Goal: Task Accomplishment & Management: Manage account settings

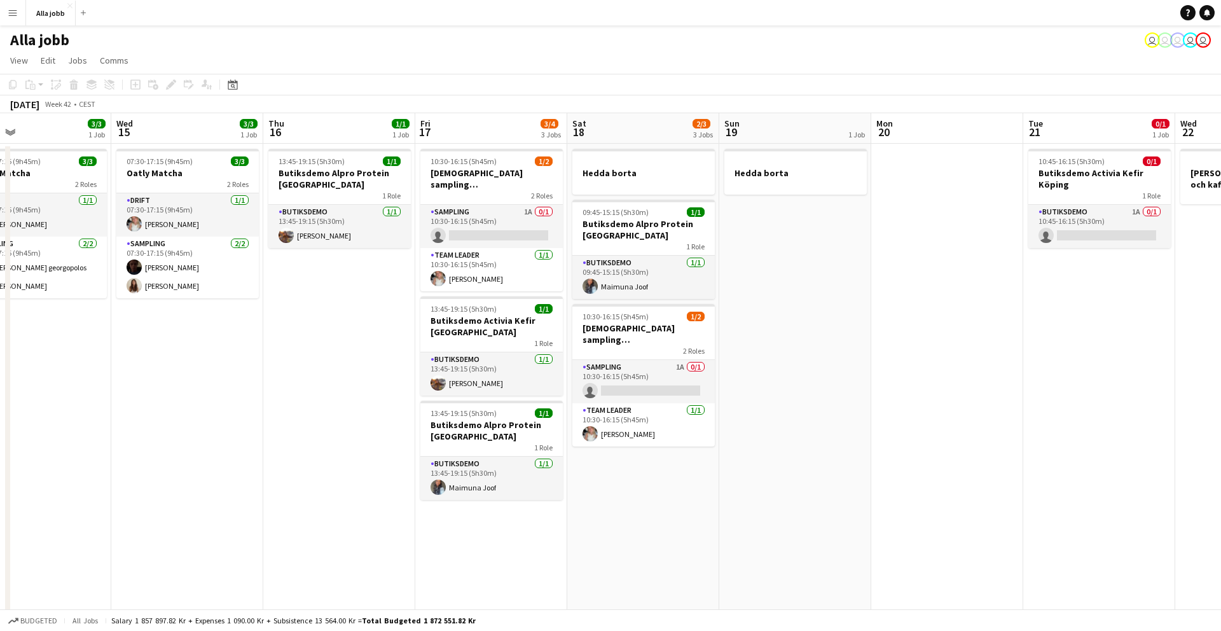
scroll to position [0, 502]
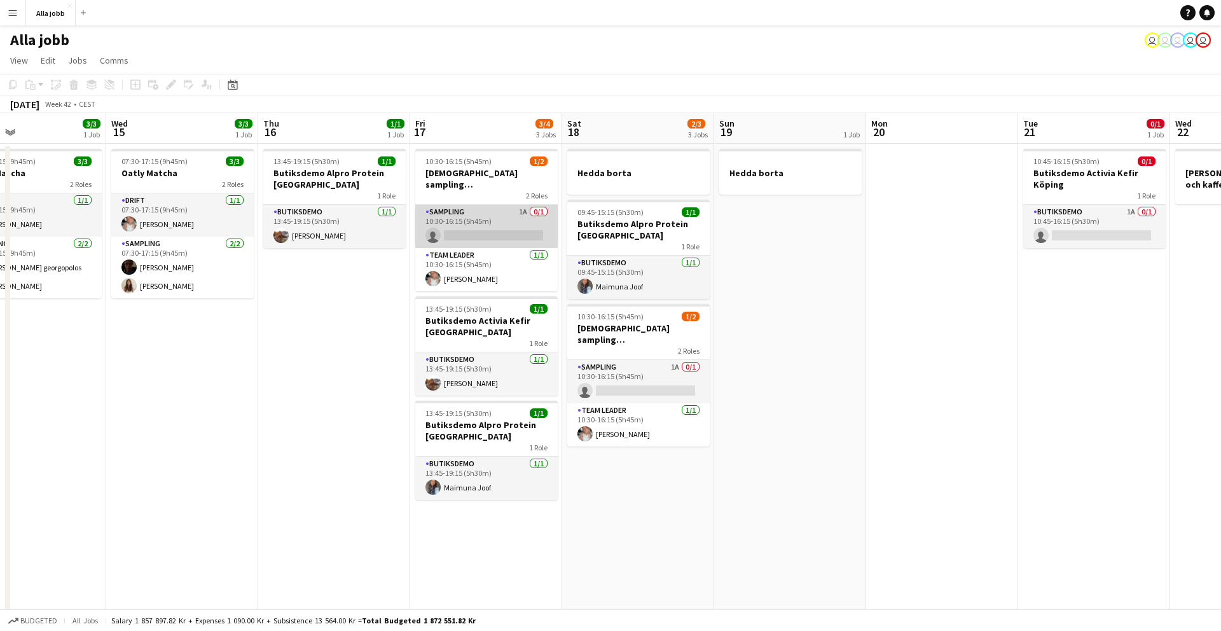
click at [497, 207] on app-card-role "Sampling 1A 0/1 10:30-16:15 (5h45m) single-neutral-actions" at bounding box center [486, 226] width 142 height 43
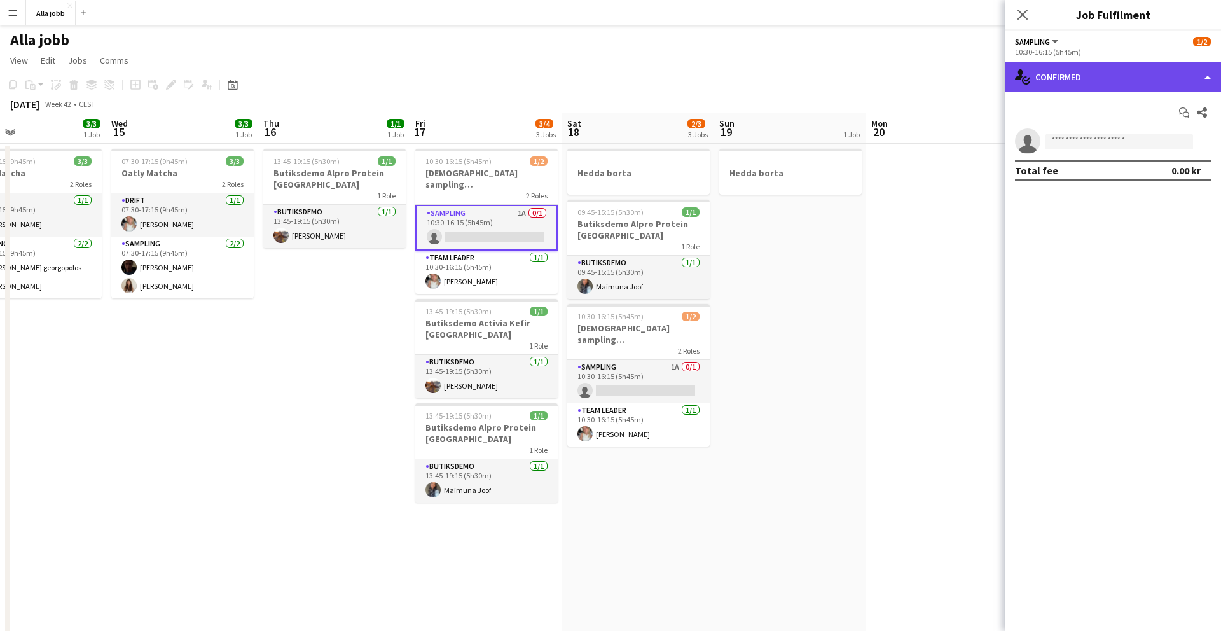
click at [1072, 66] on div "single-neutral-actions-check-2 Confirmed" at bounding box center [1113, 77] width 216 height 31
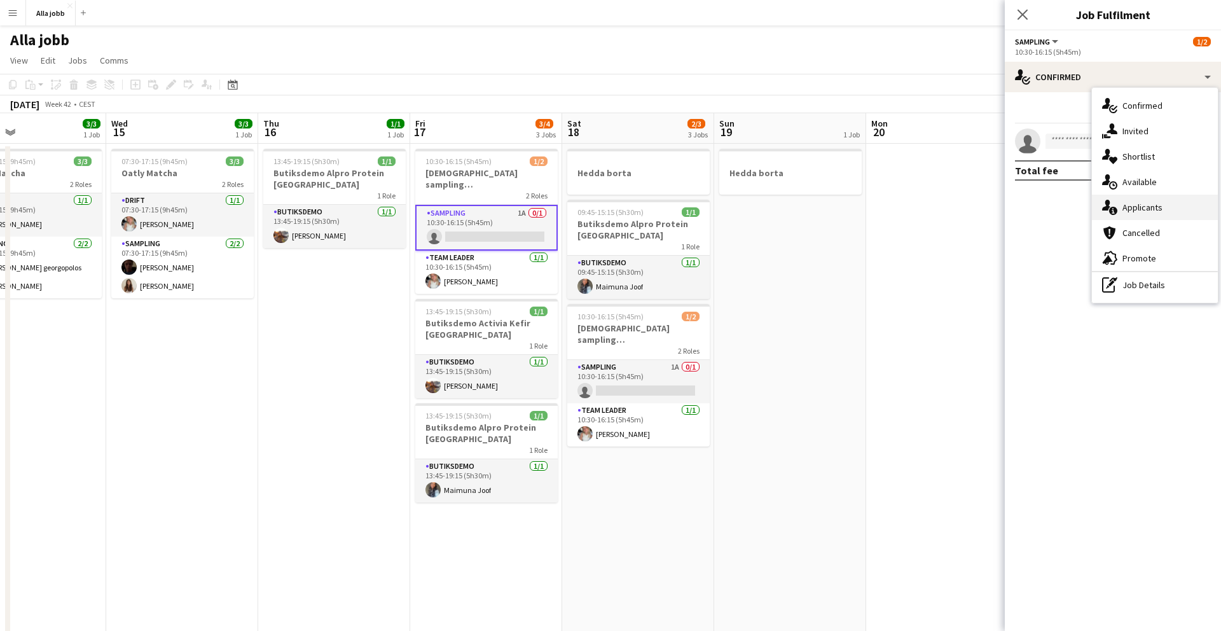
click at [1136, 202] on span "Applicants" at bounding box center [1142, 207] width 40 height 11
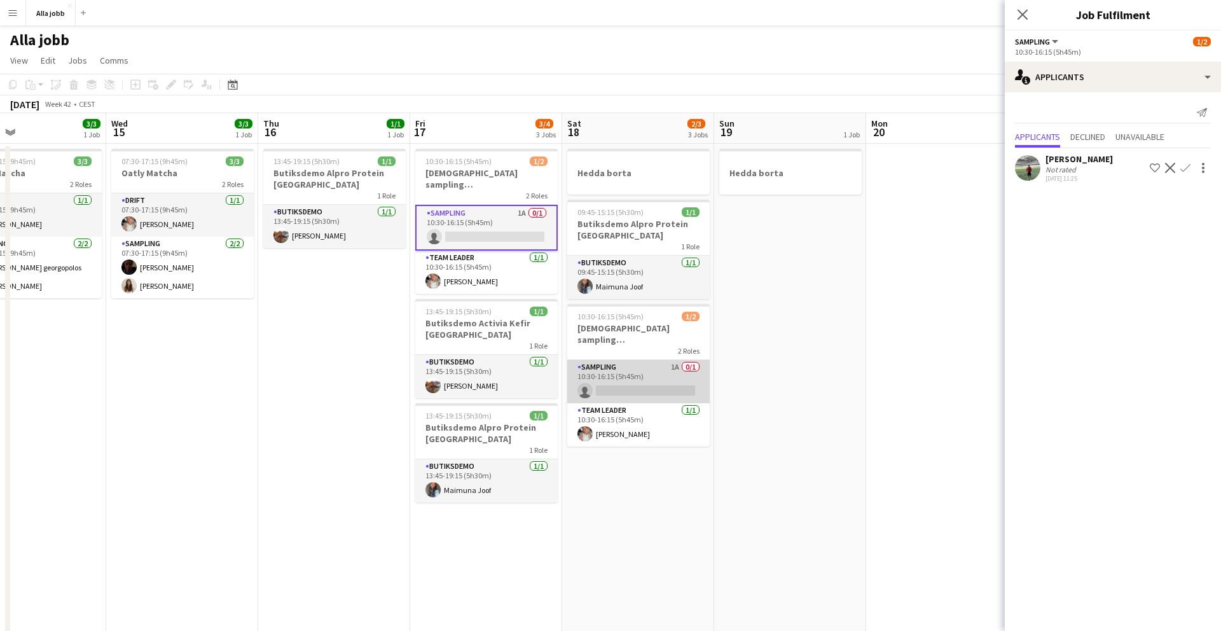
click at [644, 366] on app-card-role "Sampling 1A 0/1 10:30-16:15 (5h45m) single-neutral-actions" at bounding box center [638, 381] width 142 height 43
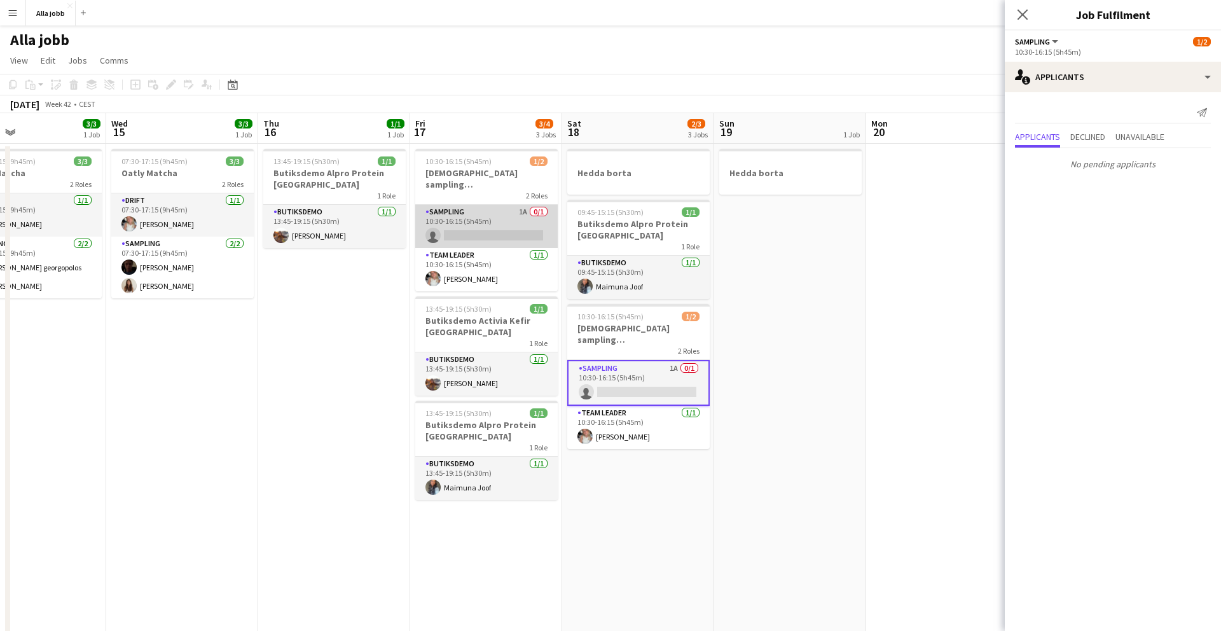
click at [483, 215] on app-card-role "Sampling 1A 0/1 10:30-16:15 (5h45m) single-neutral-actions" at bounding box center [486, 226] width 142 height 43
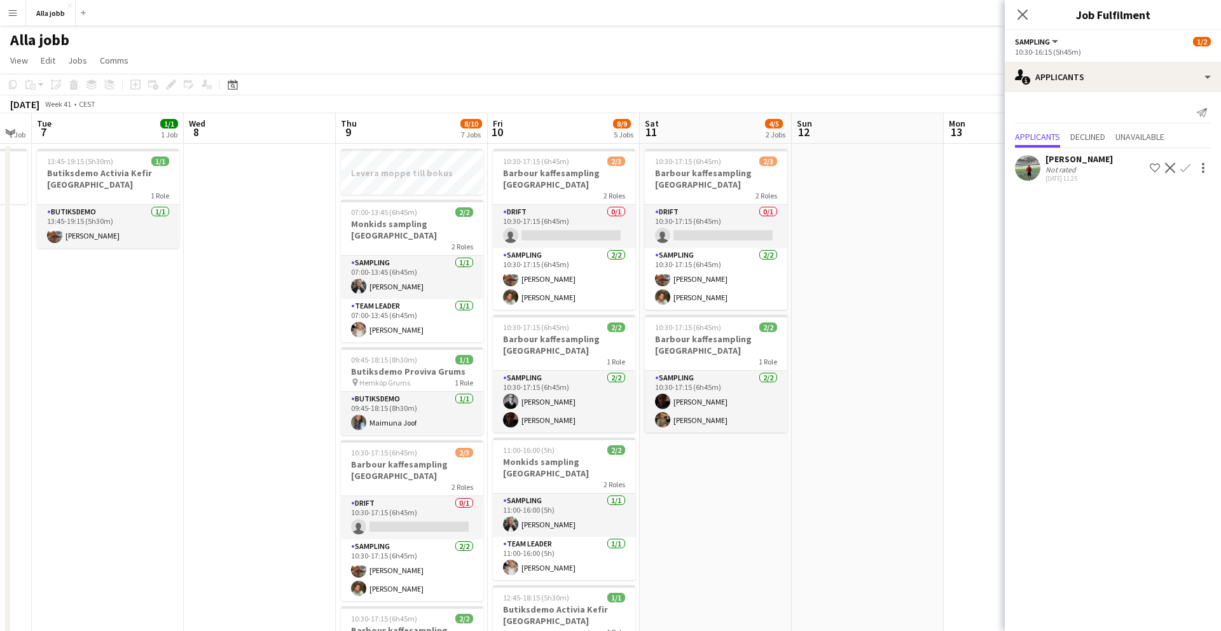
scroll to position [0, 357]
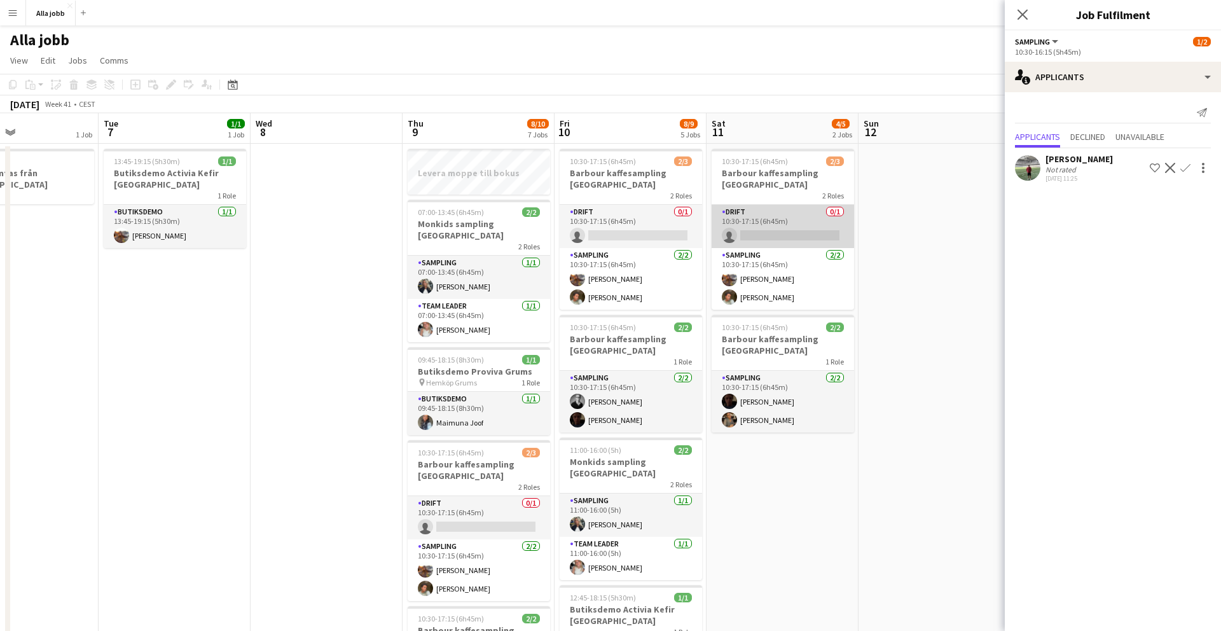
click at [750, 207] on app-card-role "Drift 0/1 10:30-17:15 (6h45m) single-neutral-actions" at bounding box center [783, 226] width 142 height 43
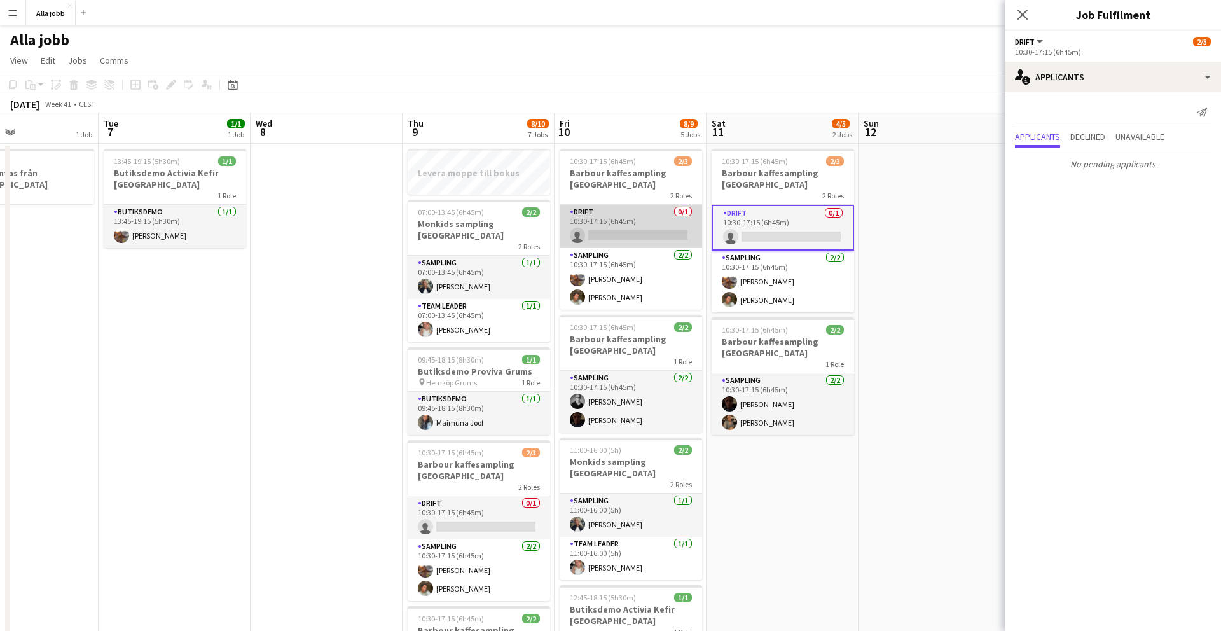
click at [642, 227] on app-card-role "Drift 0/1 10:30-17:15 (6h45m) single-neutral-actions" at bounding box center [631, 226] width 142 height 43
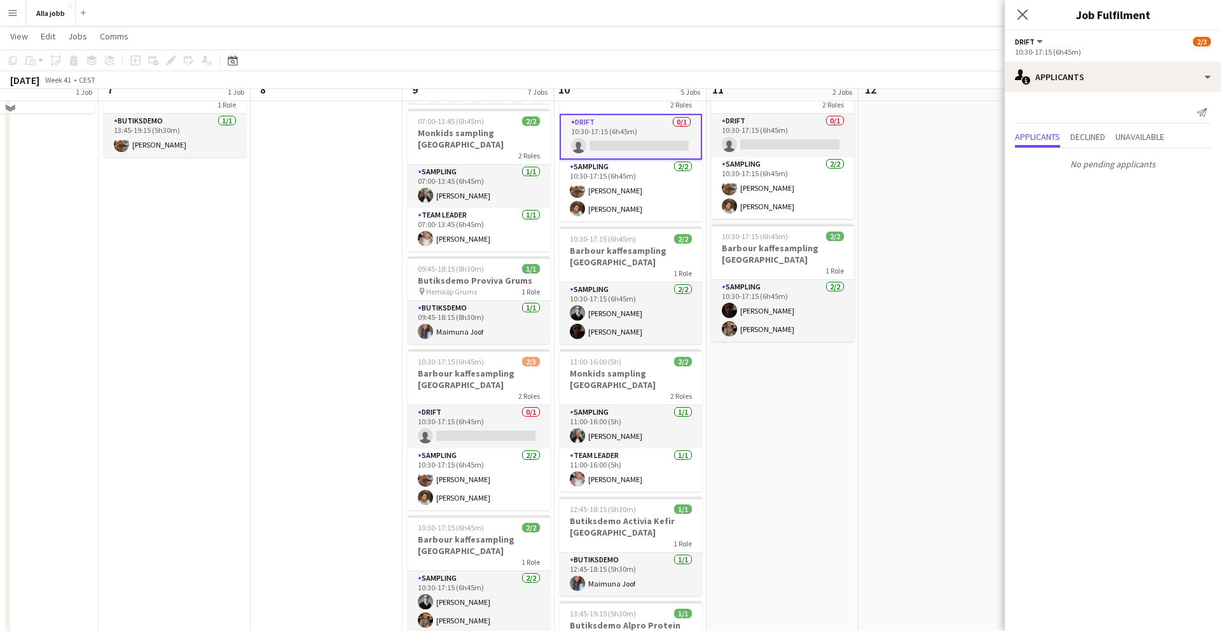
scroll to position [96, 0]
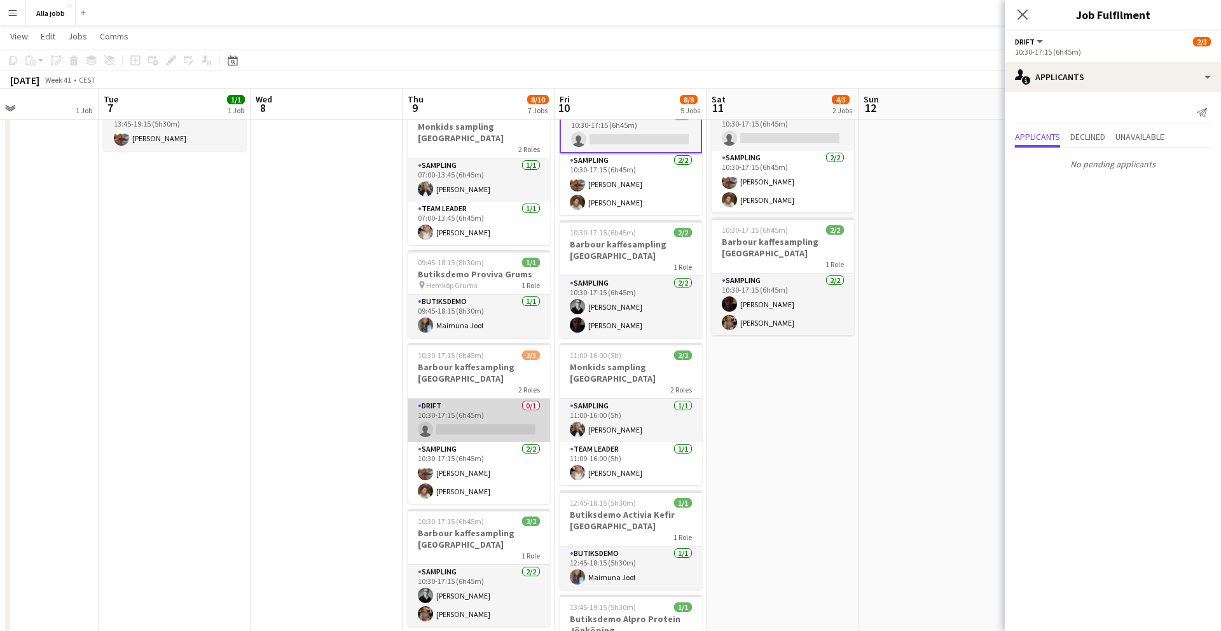
click at [501, 399] on app-card-role "Drift 0/1 10:30-17:15 (6h45m) single-neutral-actions" at bounding box center [479, 420] width 142 height 43
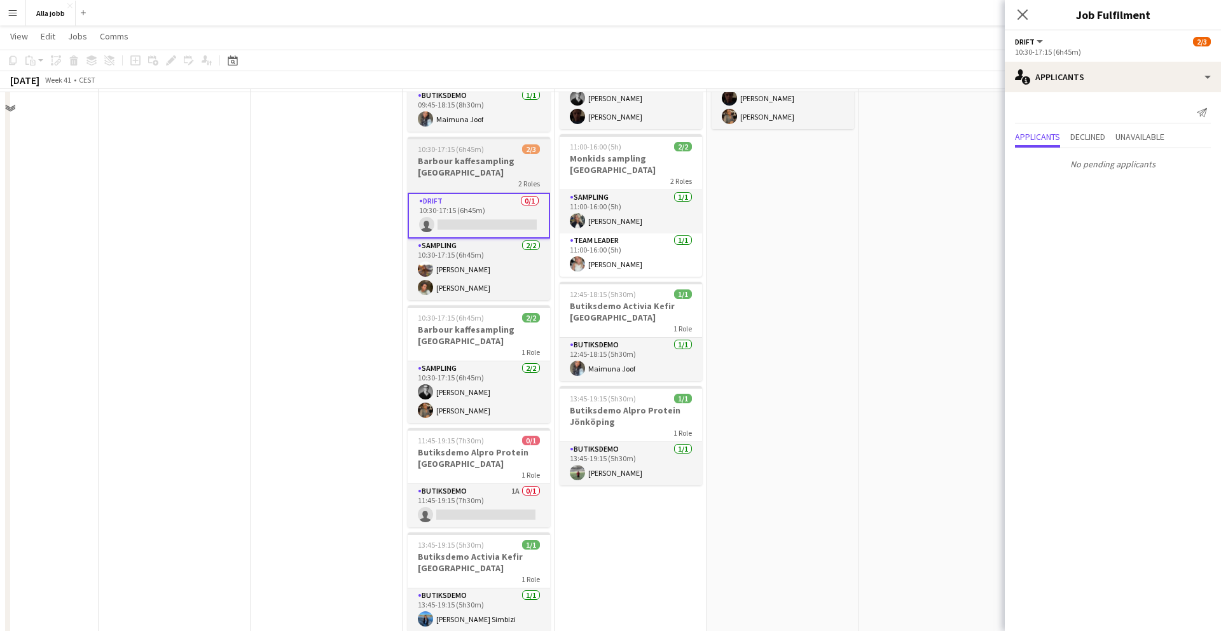
scroll to position [303, 0]
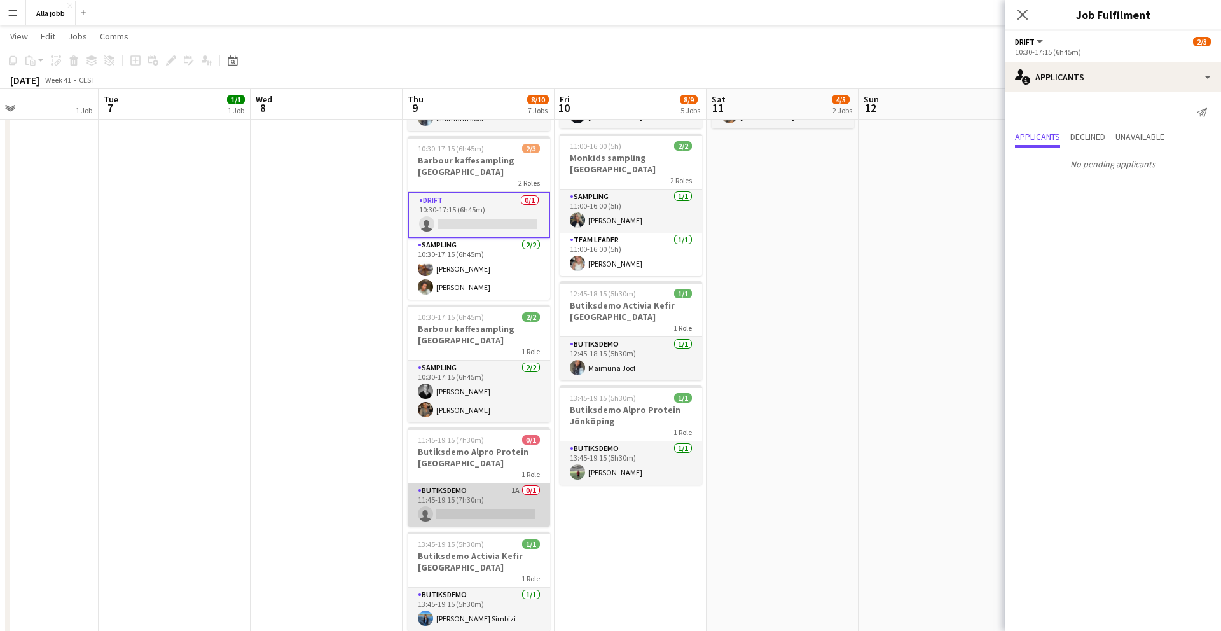
click at [490, 483] on app-card-role "Butiksdemo 1A 0/1 11:45-19:15 (7h30m) single-neutral-actions" at bounding box center [479, 504] width 142 height 43
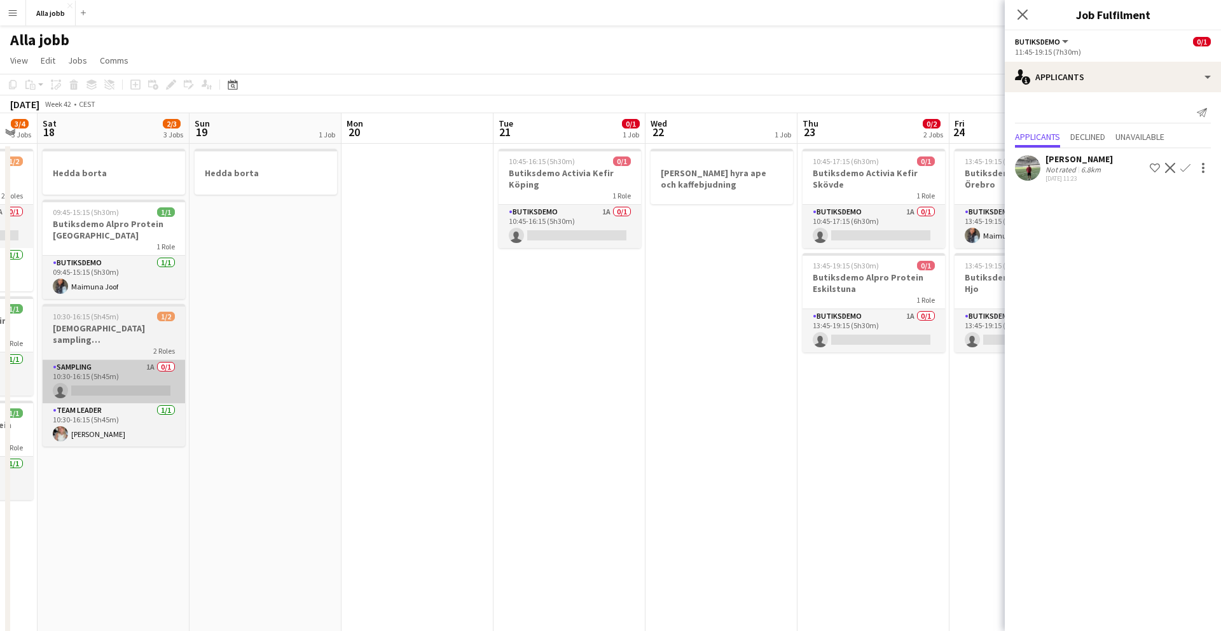
scroll to position [0, 421]
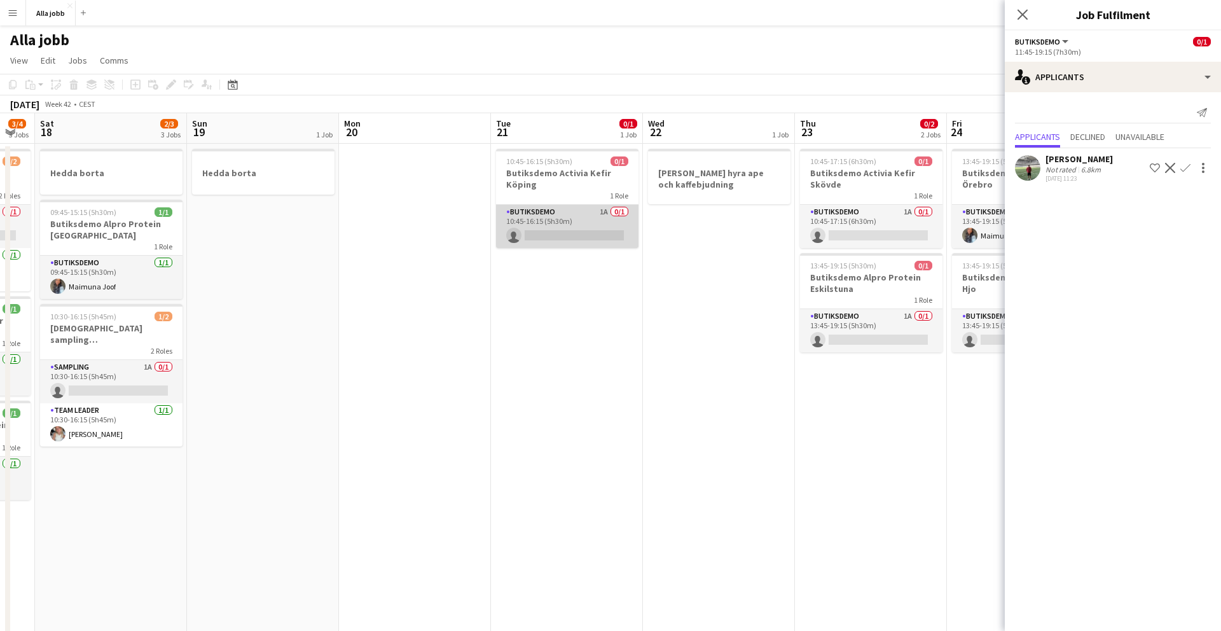
click at [546, 219] on app-card-role "Butiksdemo 1A 0/1 10:45-16:15 (5h30m) single-neutral-actions" at bounding box center [567, 226] width 142 height 43
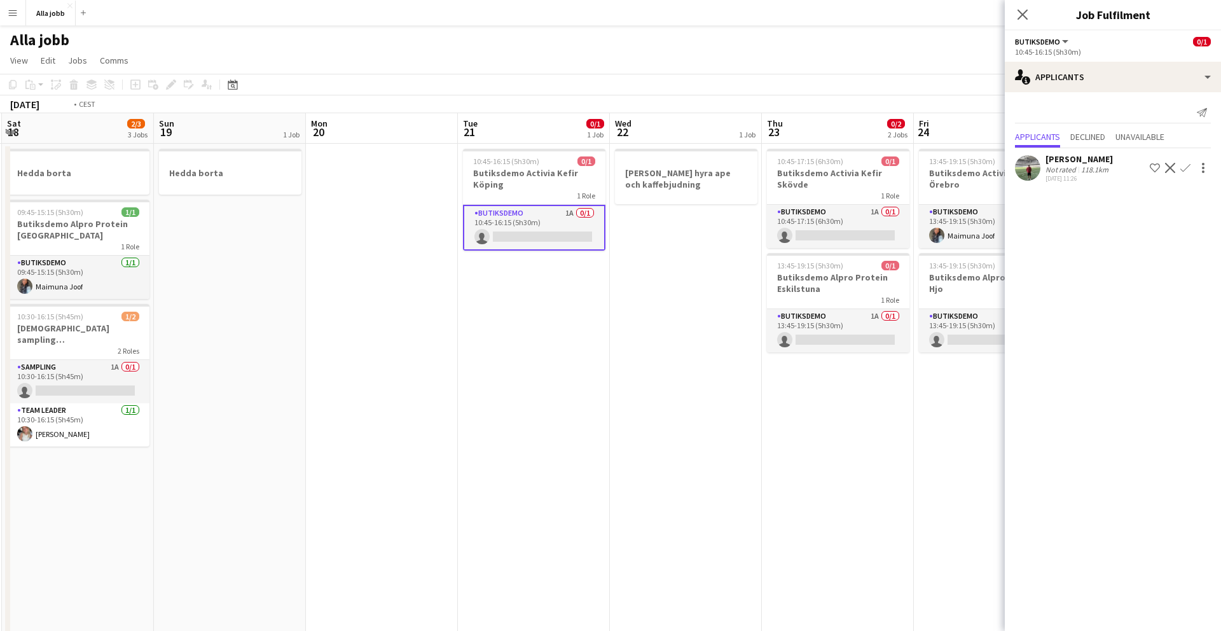
scroll to position [0, 489]
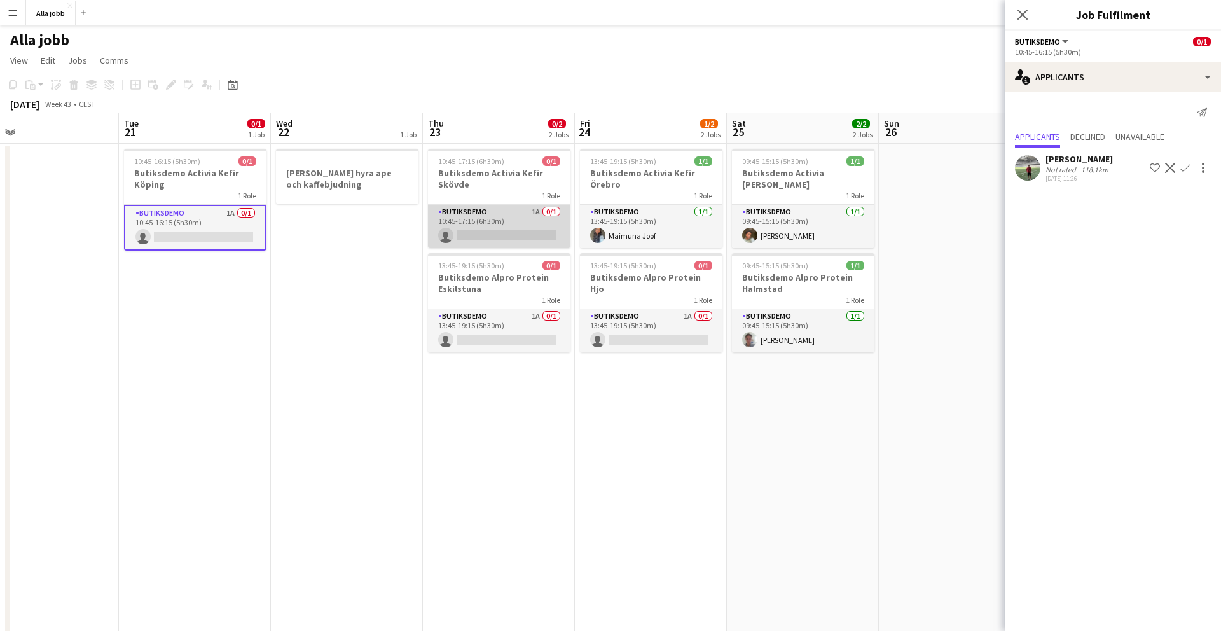
click at [507, 219] on app-card-role "Butiksdemo 1A 0/1 10:45-17:15 (6h30m) single-neutral-actions" at bounding box center [499, 226] width 142 height 43
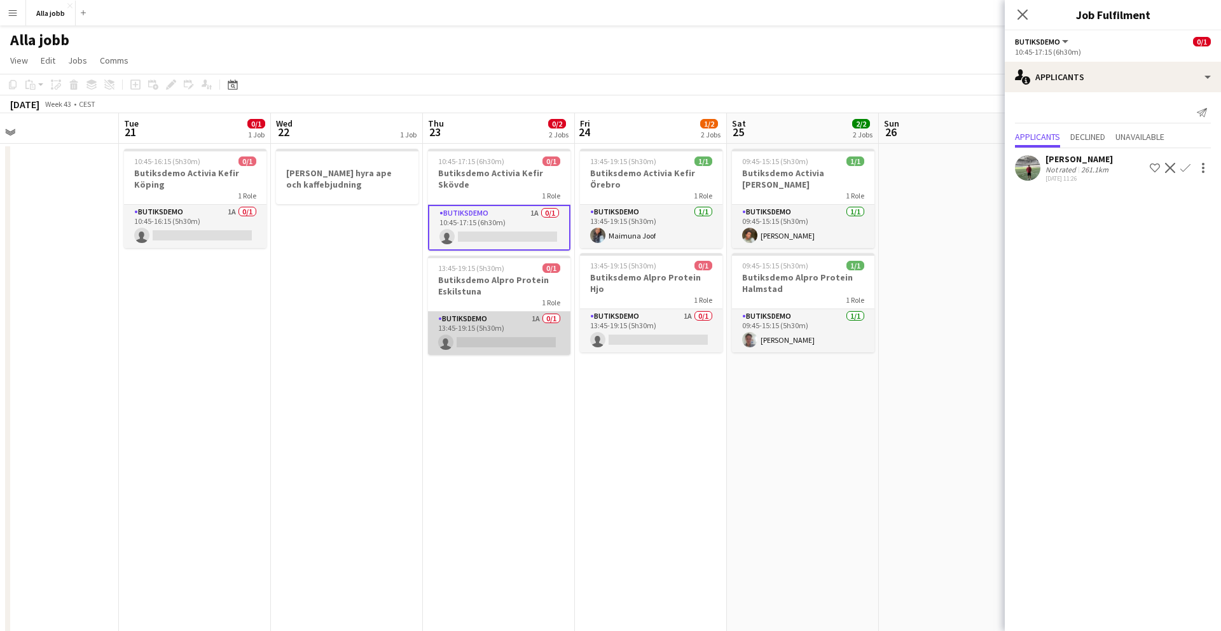
click at [521, 318] on app-card-role "Butiksdemo 1A 0/1 13:45-19:15 (5h30m) single-neutral-actions" at bounding box center [499, 333] width 142 height 43
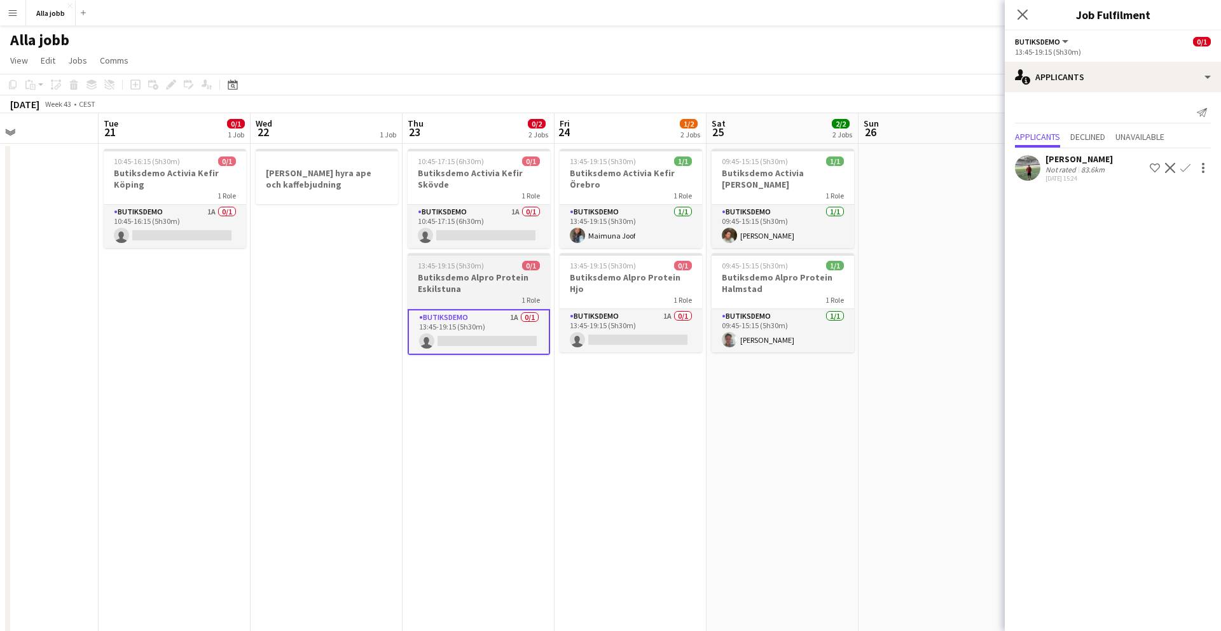
scroll to position [0, 528]
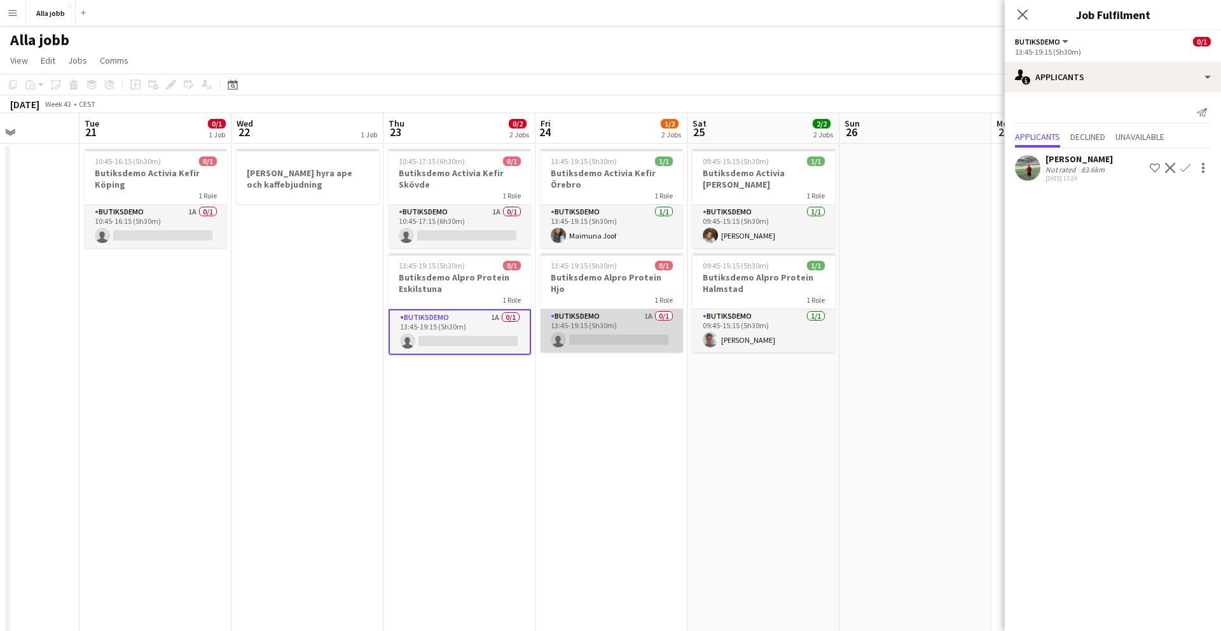
click at [600, 318] on app-card-role "Butiksdemo 1A 0/1 13:45-19:15 (5h30m) single-neutral-actions" at bounding box center [612, 330] width 142 height 43
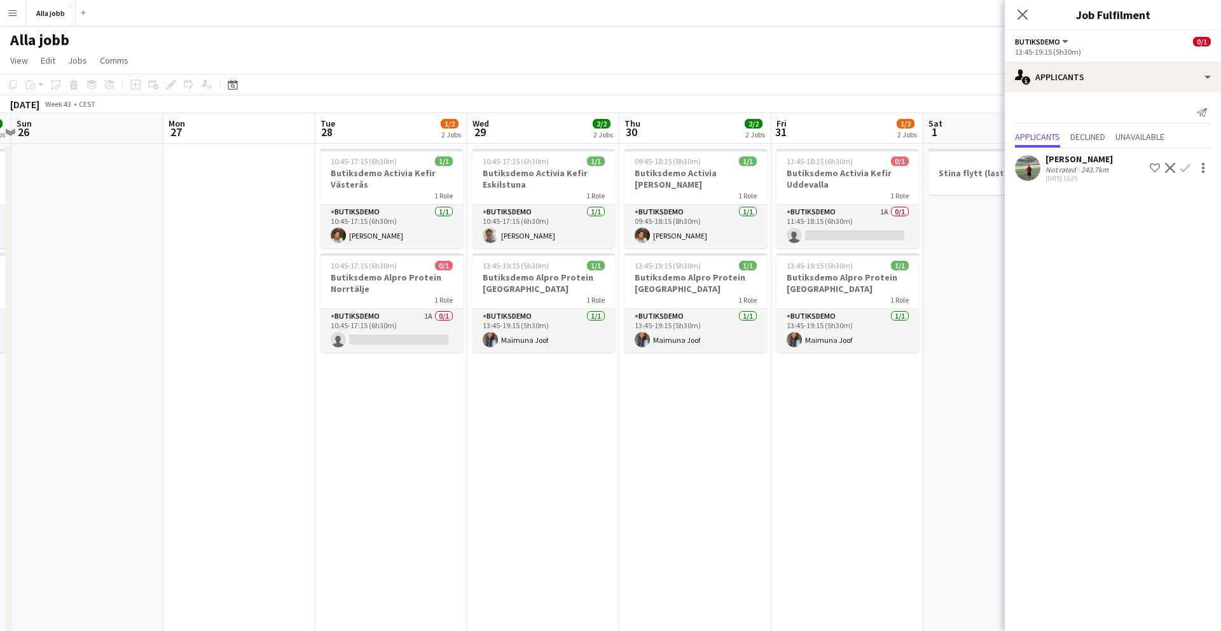
scroll to position [0, 473]
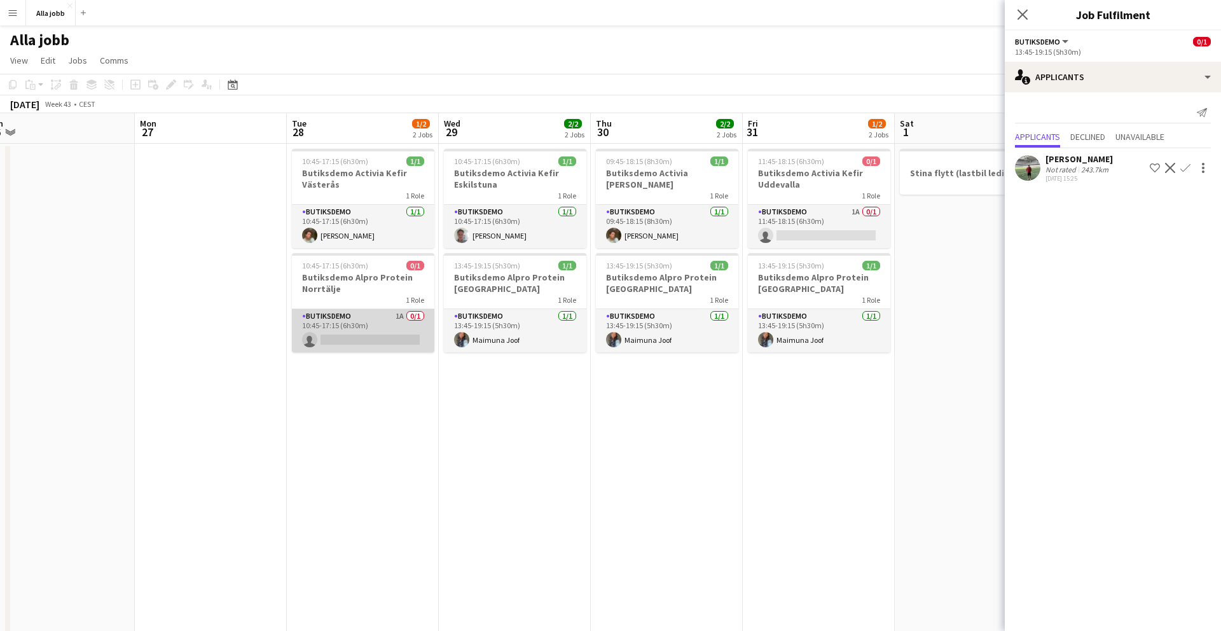
click at [406, 323] on app-card-role "Butiksdemo 1A 0/1 10:45-17:15 (6h30m) single-neutral-actions" at bounding box center [363, 330] width 142 height 43
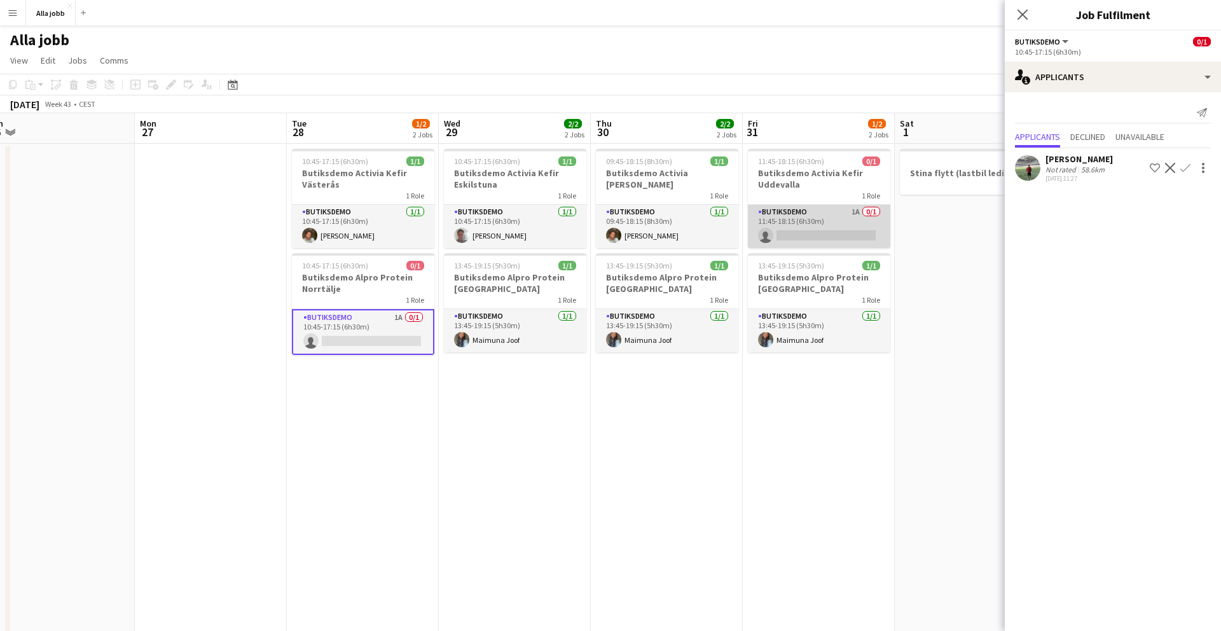
click at [780, 217] on app-card-role "Butiksdemo 1A 0/1 11:45-18:15 (6h30m) single-neutral-actions" at bounding box center [819, 226] width 142 height 43
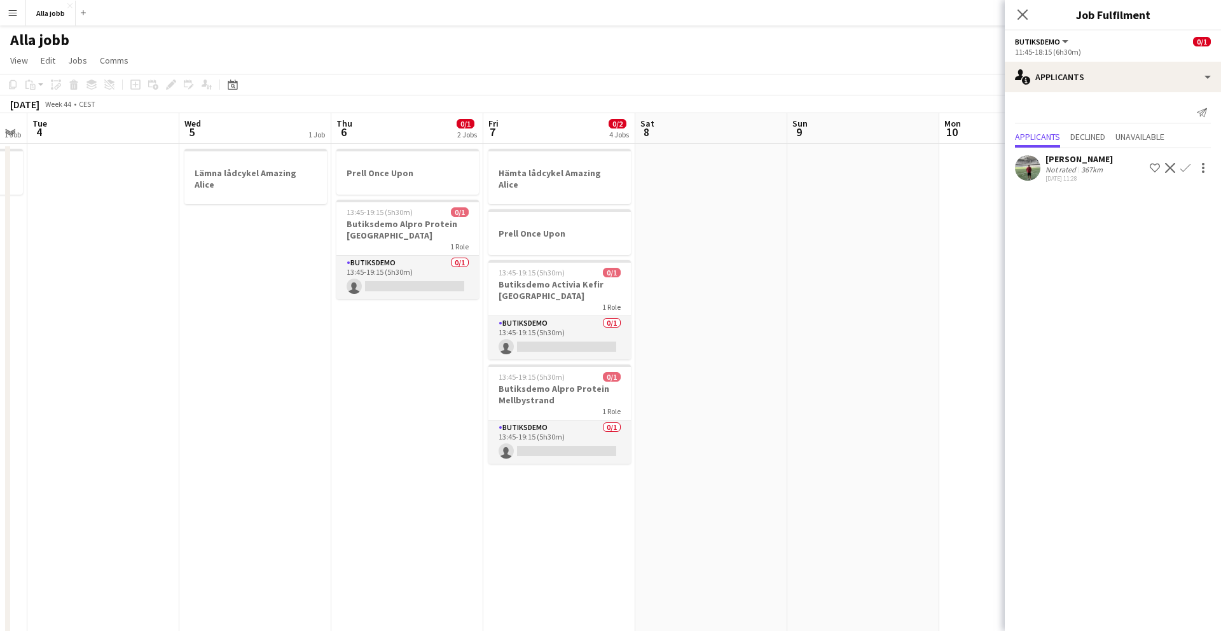
scroll to position [0, 449]
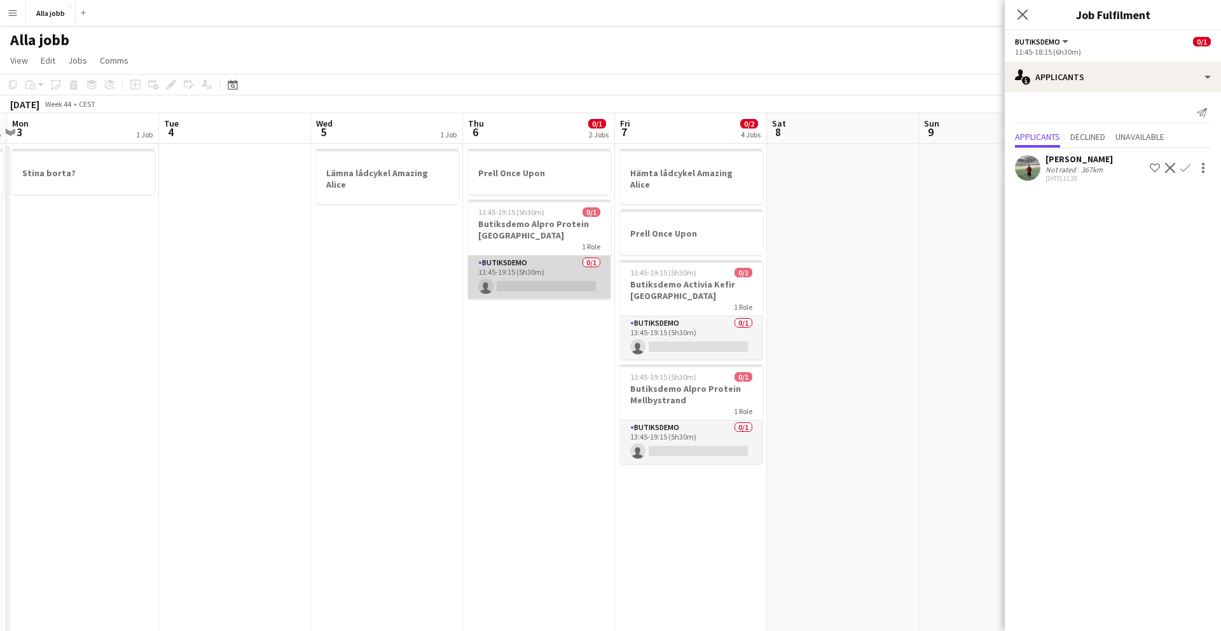
click at [577, 273] on app-card-role "Butiksdemo 0/1 13:45-19:15 (5h30m) single-neutral-actions" at bounding box center [539, 277] width 142 height 43
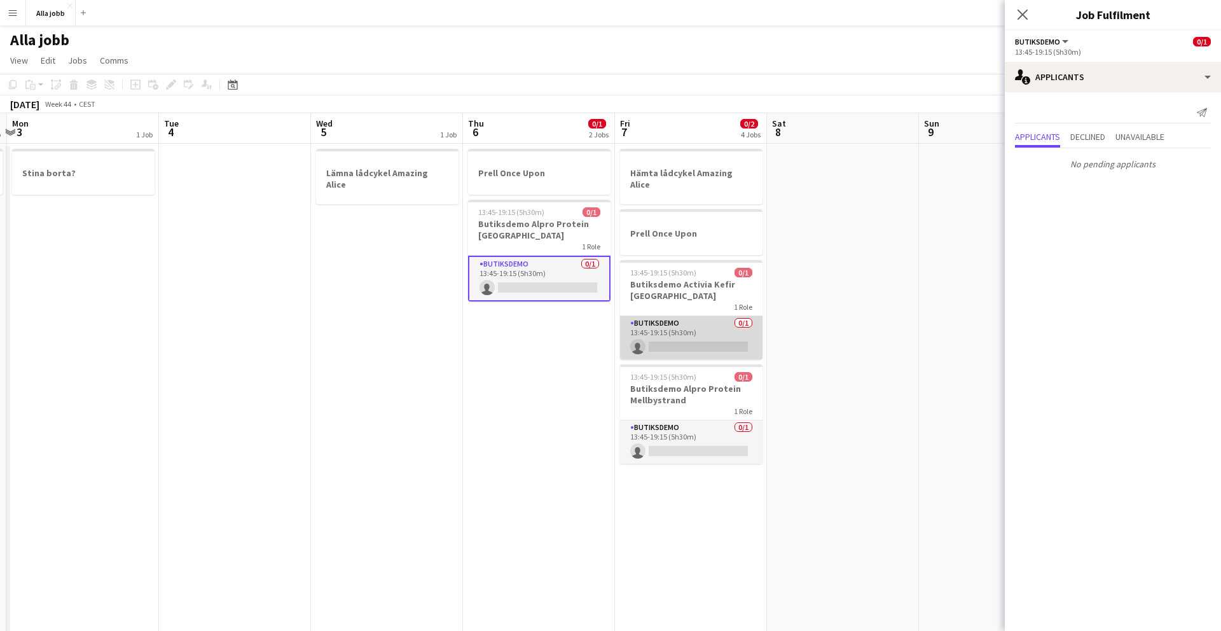
click at [681, 328] on app-card-role "Butiksdemo 0/1 13:45-19:15 (5h30m) single-neutral-actions" at bounding box center [691, 337] width 142 height 43
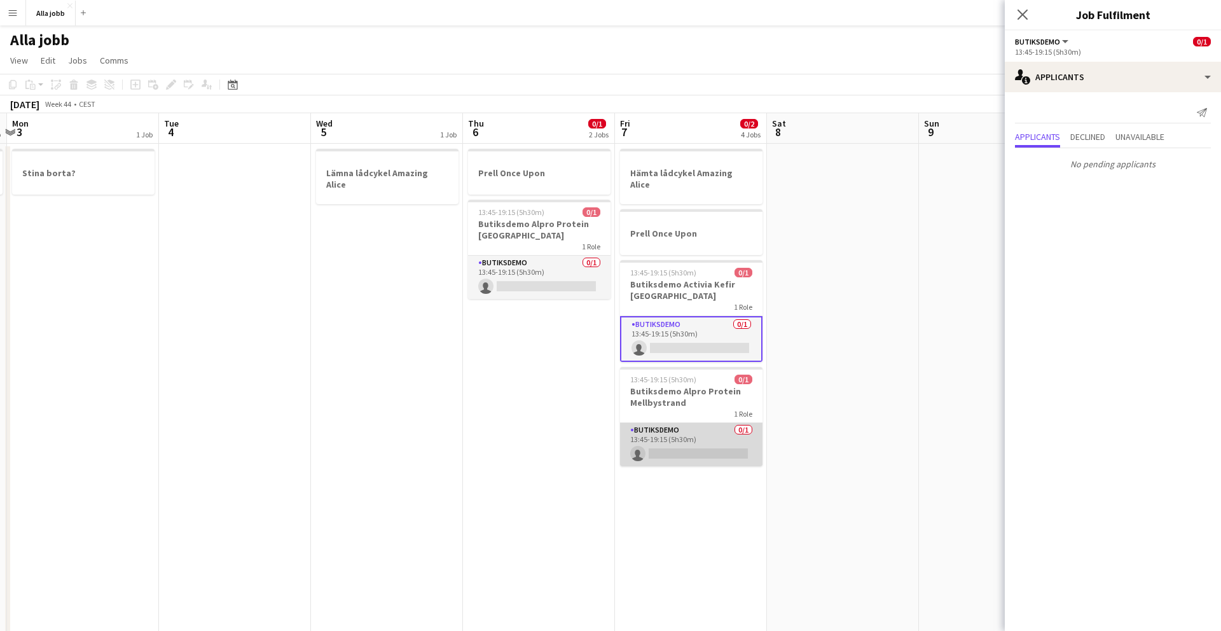
click at [694, 423] on app-card-role "Butiksdemo 0/1 13:45-19:15 (5h30m) single-neutral-actions" at bounding box center [691, 444] width 142 height 43
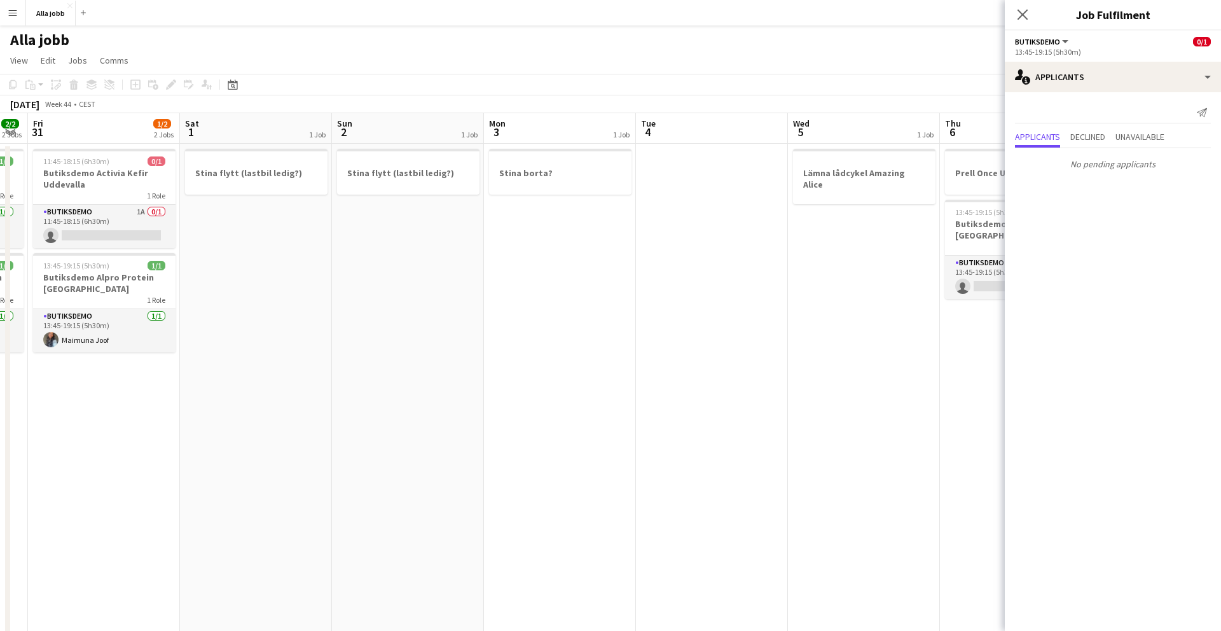
scroll to position [0, 367]
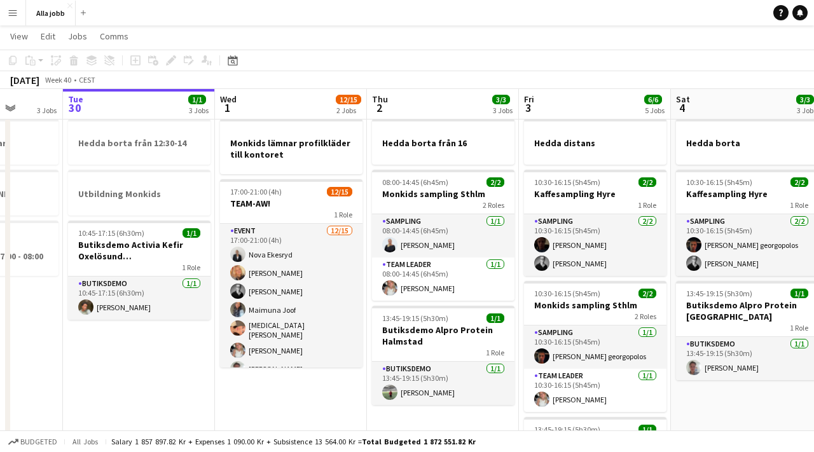
scroll to position [0, 548]
